Goal: Task Accomplishment & Management: Use online tool/utility

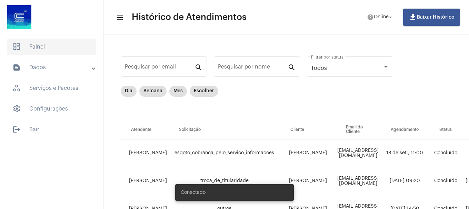
click at [68, 48] on span "dashboard Painel" at bounding box center [51, 47] width 89 height 17
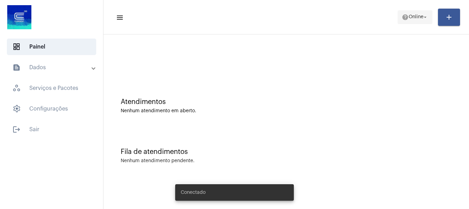
click at [421, 17] on span "Online" at bounding box center [415, 17] width 15 height 5
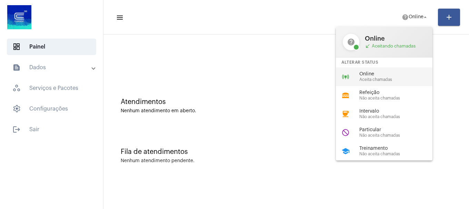
click at [395, 78] on span "Aceita chamadas" at bounding box center [398, 80] width 79 height 4
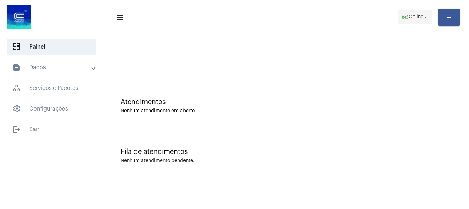
click at [417, 15] on span "Online" at bounding box center [415, 17] width 15 height 5
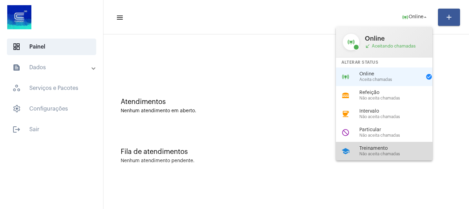
click at [372, 151] on span "Treinamento" at bounding box center [398, 148] width 79 height 5
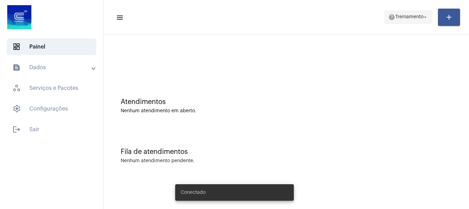
click at [406, 23] on mat-toolbar-row "menu help Treinamento arrow_drop_down add" at bounding box center [285, 17] width 365 height 22
click at [409, 19] on span "Treinamento" at bounding box center [409, 17] width 28 height 5
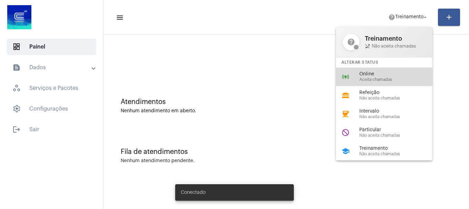
click at [399, 82] on span "Aceita chamadas" at bounding box center [398, 80] width 79 height 4
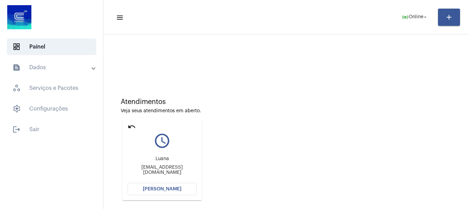
click at [170, 192] on button "[PERSON_NAME]" at bounding box center [161, 189] width 69 height 12
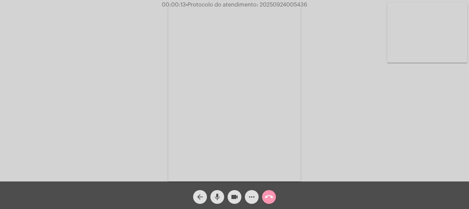
click at [229, 197] on button "videocam" at bounding box center [234, 197] width 14 height 14
click at [218, 200] on mat-icon "mic" at bounding box center [217, 197] width 8 height 8
click at [233, 195] on mat-icon "videocam_off" at bounding box center [234, 197] width 8 height 8
click at [221, 197] on button "mic_off" at bounding box center [217, 197] width 14 height 14
click at [201, 200] on mat-icon "arrow_back" at bounding box center [200, 197] width 8 height 8
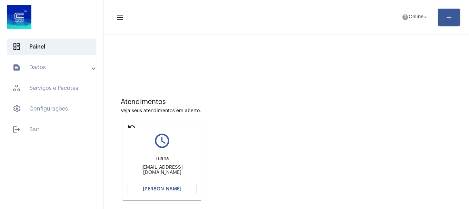
click at [132, 127] on mat-icon "undo" at bounding box center [131, 127] width 8 height 8
click at [156, 190] on span "[PERSON_NAME]" at bounding box center [162, 189] width 39 height 5
